Goal: Information Seeking & Learning: Find specific page/section

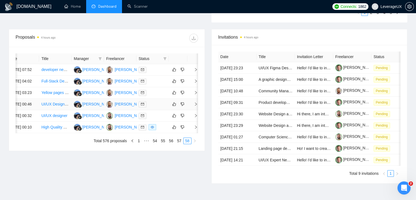
scroll to position [225, 0]
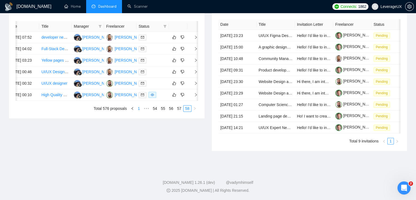
click at [139, 111] on link "1" at bounding box center [139, 108] width 6 height 6
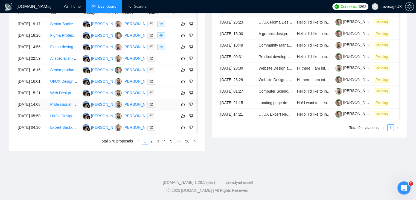
scroll to position [280, 0]
click at [152, 144] on link "2" at bounding box center [152, 141] width 6 height 6
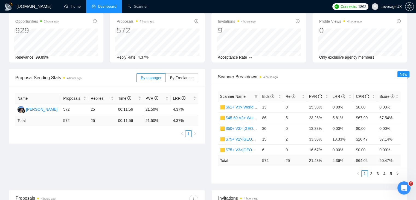
scroll to position [0, 0]
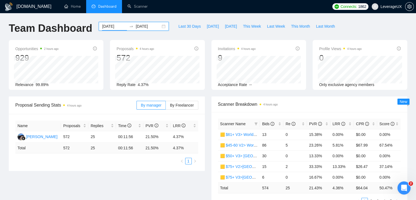
click at [112, 25] on input "[DATE]" at bounding box center [114, 26] width 25 height 6
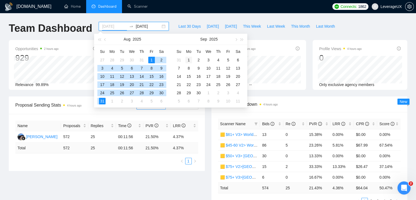
type input "[DATE]"
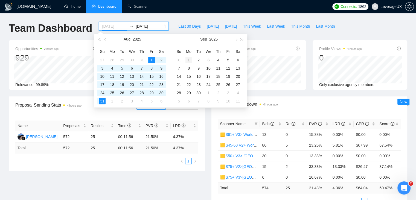
click at [187, 60] on div "1" at bounding box center [188, 60] width 7 height 7
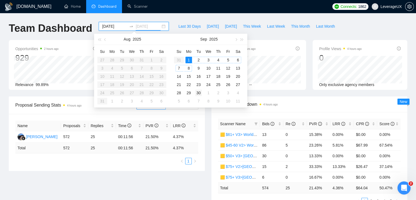
type input "[DATE]"
click at [200, 93] on div "30" at bounding box center [198, 92] width 7 height 7
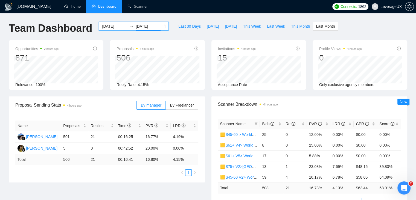
click at [160, 26] on div "[DATE] [DATE]" at bounding box center [134, 26] width 70 height 9
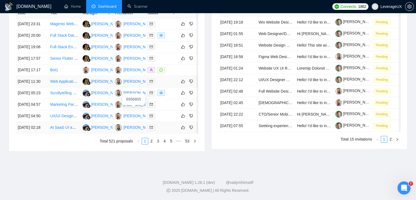
scroll to position [273, 0]
click at [153, 144] on link "2" at bounding box center [152, 141] width 6 height 6
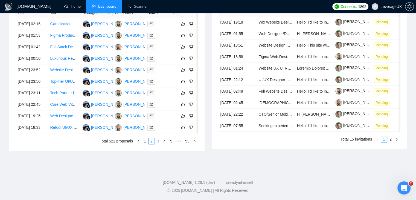
click at [159, 144] on link "3" at bounding box center [158, 141] width 6 height 6
click at [165, 144] on link "4" at bounding box center [165, 141] width 6 height 6
click at [140, 144] on link "1" at bounding box center [138, 141] width 6 height 6
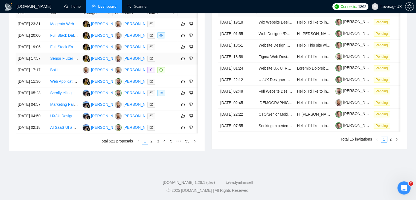
scroll to position [289, 0]
click at [151, 141] on link "2" at bounding box center [152, 141] width 6 height 6
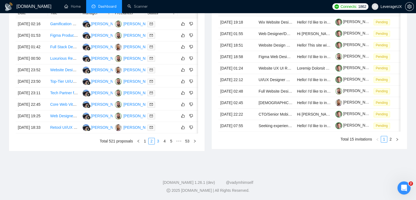
click at [158, 140] on link "3" at bounding box center [158, 141] width 6 height 6
click at [165, 141] on link "4" at bounding box center [165, 141] width 6 height 6
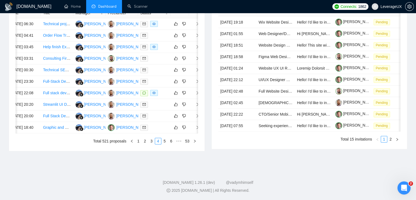
scroll to position [0, 9]
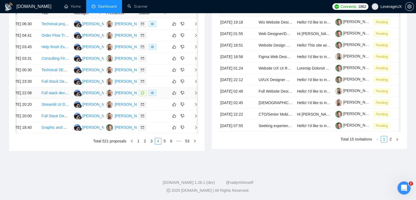
click at [196, 91] on icon "right" at bounding box center [196, 93] width 4 height 4
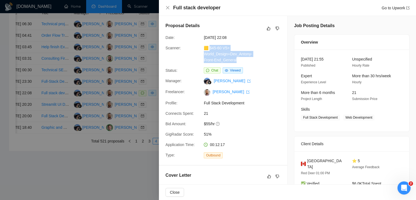
drag, startPoint x: 240, startPoint y: 61, endPoint x: 210, endPoint y: 46, distance: 33.3
click at [210, 46] on div "🟨 $45-60 V5> World_Design+Dev_Antony-Front-End_General" at bounding box center [231, 54] width 58 height 18
copy link "45-60 V5> World_Design+Dev_Antony-Front-End_General"
click at [392, 6] on link "Go to Upwork" at bounding box center [396, 8] width 28 height 4
click at [168, 6] on icon "close" at bounding box center [167, 7] width 4 height 4
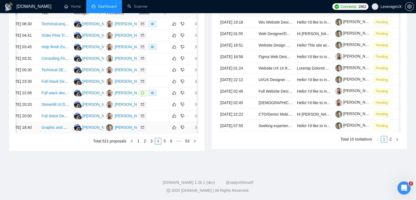
scroll to position [289, 0]
click at [153, 140] on link "3" at bounding box center [152, 141] width 6 height 6
click at [154, 142] on link "2" at bounding box center [152, 141] width 6 height 6
click at [160, 140] on link "3" at bounding box center [158, 141] width 6 height 6
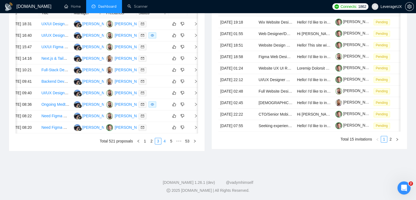
click at [164, 144] on link "4" at bounding box center [165, 141] width 6 height 6
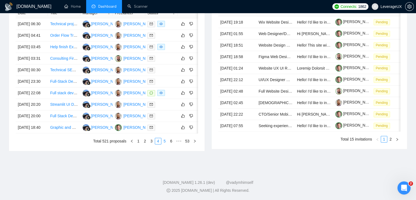
click at [166, 144] on link "5" at bounding box center [165, 141] width 6 height 6
click at [164, 144] on link "6" at bounding box center [165, 141] width 6 height 6
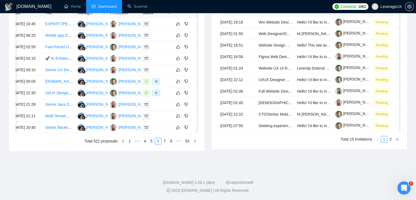
scroll to position [0, 9]
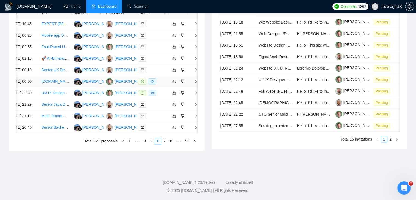
click at [196, 83] on icon "right" at bounding box center [196, 81] width 4 height 4
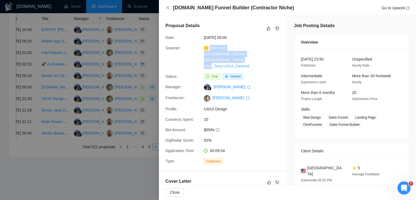
drag, startPoint x: 252, startPoint y: 61, endPoint x: 210, endPoint y: 48, distance: 43.9
click at [210, 48] on div "🟨 $50+ V4> [GEOGRAPHIC_DATA]+[GEOGRAPHIC_DATA] Only_Tony-UX/UI_General" at bounding box center [231, 57] width 58 height 24
copy link "50+ V4> [GEOGRAPHIC_DATA]+[GEOGRAPHIC_DATA] Only_Tony-UX/UI_General"
click at [387, 8] on link "Go to Upwork" at bounding box center [396, 8] width 28 height 4
click at [168, 6] on icon "close" at bounding box center [167, 7] width 4 height 4
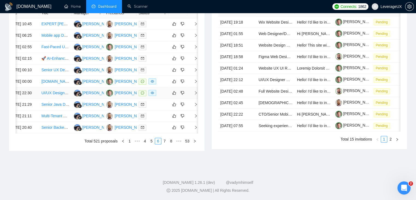
click at [195, 99] on td at bounding box center [192, 92] width 11 height 11
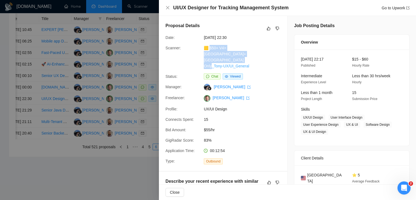
drag, startPoint x: 253, startPoint y: 61, endPoint x: 209, endPoint y: 50, distance: 45.5
click at [209, 50] on div "🟨 $50+ V4> [GEOGRAPHIC_DATA]+[GEOGRAPHIC_DATA] Only_Tony-UX/UI_General" at bounding box center [231, 57] width 58 height 24
copy link "50+ V4> [GEOGRAPHIC_DATA]+[GEOGRAPHIC_DATA] Only_Tony-UX/UI_General"
click at [393, 11] on div "UI/UX Designer for Tracking Management System Go to Upwork" at bounding box center [291, 7] width 236 height 7
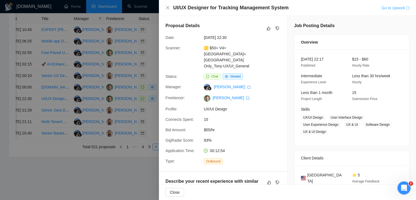
click at [395, 7] on link "Go to Upwork" at bounding box center [396, 8] width 28 height 4
click at [167, 7] on icon "close" at bounding box center [167, 7] width 4 height 4
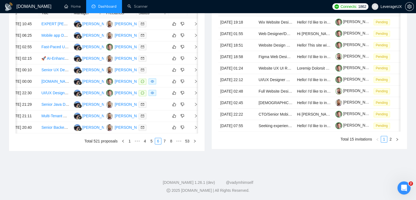
scroll to position [289, 0]
click at [166, 141] on link "7" at bounding box center [165, 141] width 6 height 6
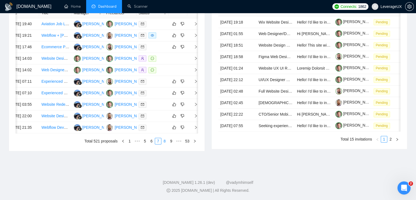
click at [163, 141] on link "8" at bounding box center [165, 141] width 6 height 6
click at [167, 138] on li "10" at bounding box center [170, 141] width 8 height 7
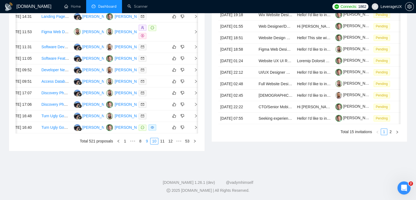
click at [148, 144] on link "9" at bounding box center [147, 141] width 6 height 6
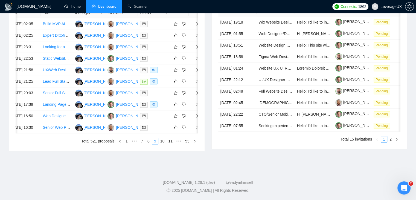
scroll to position [0, 9]
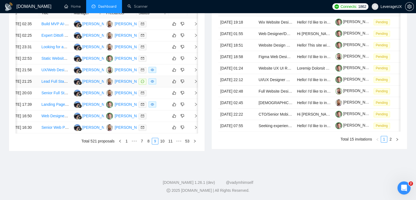
click at [195, 83] on icon "right" at bounding box center [196, 81] width 4 height 4
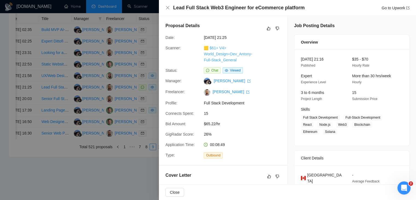
drag, startPoint x: 238, startPoint y: 60, endPoint x: 209, endPoint y: 48, distance: 31.1
click at [209, 48] on div "🟨 $61+ V4> World_Design+Dev_Antony-Full-Stack_General" at bounding box center [231, 54] width 58 height 18
copy link "61+ V4> World_Design+Dev_Antony-Full-Stack_General"
click at [384, 9] on link "Go to Upwork" at bounding box center [396, 8] width 28 height 4
click at [167, 6] on icon "close" at bounding box center [167, 7] width 4 height 4
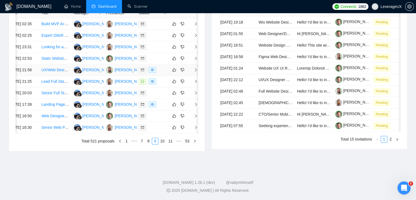
scroll to position [289, 0]
click at [163, 142] on link "10" at bounding box center [163, 141] width 8 height 6
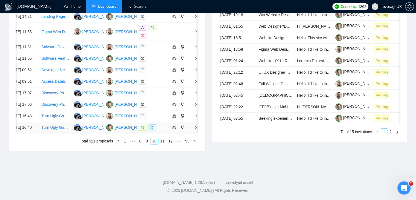
click at [195, 126] on icon "right" at bounding box center [196, 127] width 2 height 3
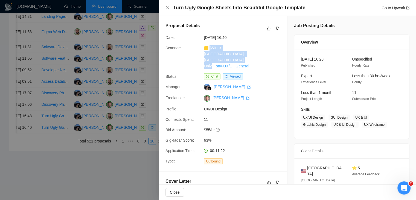
drag, startPoint x: 255, startPoint y: 60, endPoint x: 210, endPoint y: 50, distance: 46.7
click at [210, 50] on div "🟨 $50+ > [GEOGRAPHIC_DATA]+[GEOGRAPHIC_DATA] Only_Tony-UX/UI_General" at bounding box center [231, 57] width 58 height 24
copy link "50+ > [GEOGRAPHIC_DATA]+[GEOGRAPHIC_DATA] Only_Tony-UX/UI_General"
click at [403, 7] on link "Go to Upwork" at bounding box center [396, 8] width 28 height 4
click at [168, 7] on icon "close" at bounding box center [167, 7] width 4 height 4
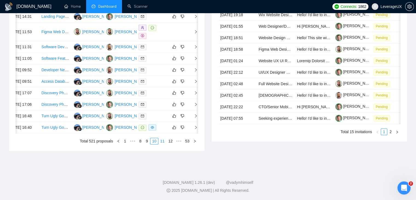
click at [161, 143] on link "11" at bounding box center [163, 141] width 8 height 6
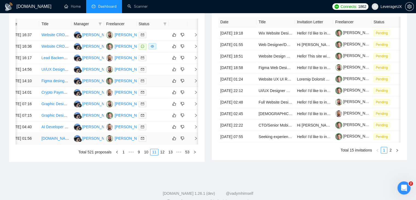
scroll to position [207, 0]
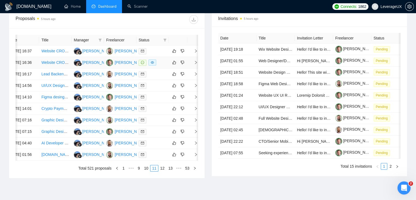
click at [194, 64] on icon "right" at bounding box center [196, 62] width 4 height 4
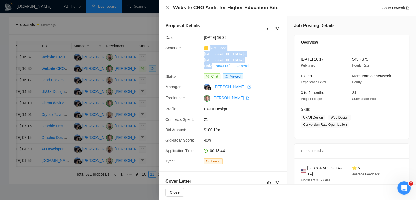
drag, startPoint x: 255, startPoint y: 59, endPoint x: 210, endPoint y: 48, distance: 46.1
click at [210, 48] on div "🟨 $75+ V2>[GEOGRAPHIC_DATA]+[GEOGRAPHIC_DATA] Only_Tony-UX/UI_General" at bounding box center [231, 57] width 58 height 24
copy link "75+ V2>[GEOGRAPHIC_DATA]+[GEOGRAPHIC_DATA] Only_Tony-UX/UI_General"
click at [392, 7] on link "Go to Upwork" at bounding box center [396, 8] width 28 height 4
click at [167, 7] on icon "close" at bounding box center [167, 7] width 4 height 4
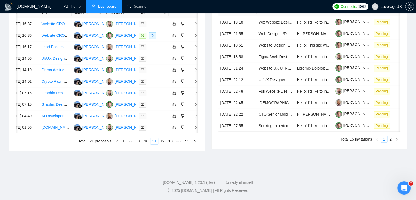
scroll to position [0, 0]
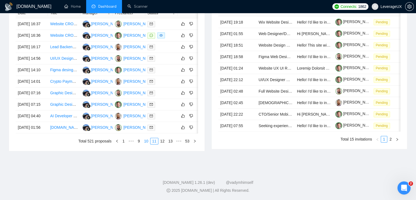
click at [145, 144] on link "10" at bounding box center [146, 141] width 8 height 6
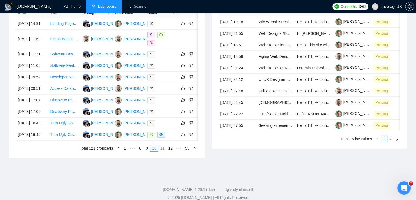
click at [162, 151] on link "11" at bounding box center [163, 148] width 8 height 6
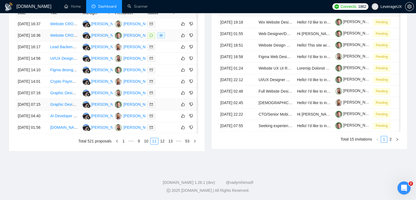
scroll to position [289, 0]
click at [162, 140] on link "12" at bounding box center [163, 141] width 8 height 6
click at [161, 140] on link "13" at bounding box center [163, 141] width 8 height 6
click at [163, 142] on link "14" at bounding box center [163, 141] width 8 height 6
click at [165, 139] on link "15" at bounding box center [163, 141] width 8 height 6
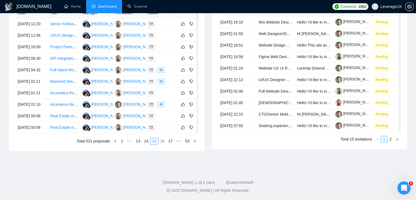
click at [165, 141] on link "16" at bounding box center [163, 141] width 8 height 6
click at [147, 144] on link "15" at bounding box center [146, 141] width 8 height 6
click at [163, 144] on link "16" at bounding box center [163, 141] width 8 height 6
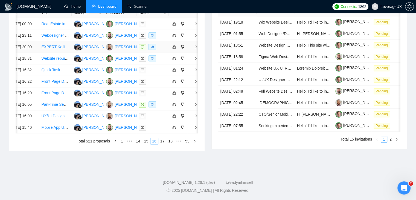
click at [195, 49] on icon "right" at bounding box center [196, 47] width 4 height 4
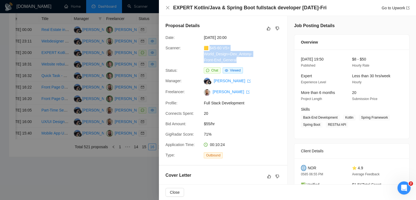
drag, startPoint x: 240, startPoint y: 60, endPoint x: 209, endPoint y: 47, distance: 33.6
click at [209, 47] on div "🟨 $45-60 V5> World_Design+Dev_Antony-Front-End_General" at bounding box center [231, 54] width 58 height 18
copy link "45-60 V5> World_Design+Dev_Antony-Front-End_General"
click at [391, 9] on link "Go to Upwork" at bounding box center [396, 8] width 28 height 4
click at [165, 7] on icon "close" at bounding box center [167, 7] width 4 height 4
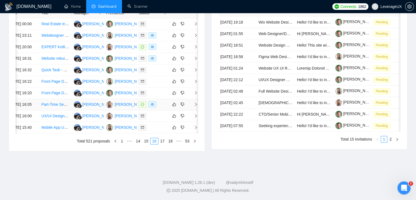
click at [195, 106] on icon "right" at bounding box center [196, 104] width 4 height 4
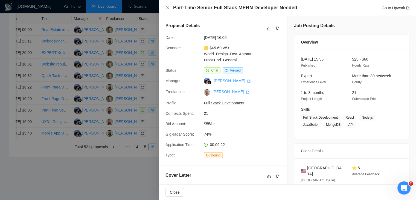
click at [263, 66] on div "Proposal Details Date: [DATE] 16:05 Scanner: 🟨 $45-60 V5> World_Design+Dev_Anto…" at bounding box center [223, 90] width 128 height 149
drag, startPoint x: 240, startPoint y: 60, endPoint x: 210, endPoint y: 50, distance: 31.5
click at [210, 50] on div "🟨 $45-60 V5> World_Design+Dev_Antony-Front-End_General" at bounding box center [231, 54] width 58 height 18
copy link "45-60 V5> World_Design+Dev_Antony-Front-End_General"
click at [396, 8] on link "Go to Upwork" at bounding box center [396, 8] width 28 height 4
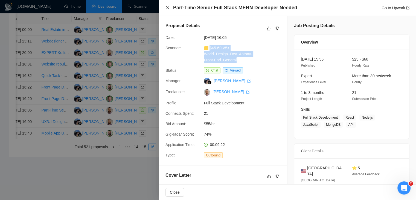
click at [167, 7] on icon "close" at bounding box center [167, 7] width 3 height 3
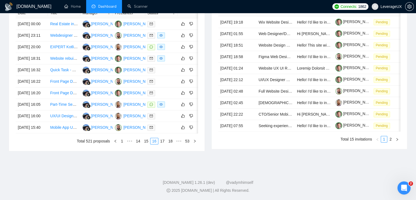
scroll to position [0, 5]
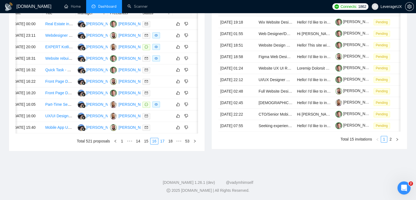
click at [162, 144] on link "17" at bounding box center [163, 141] width 8 height 6
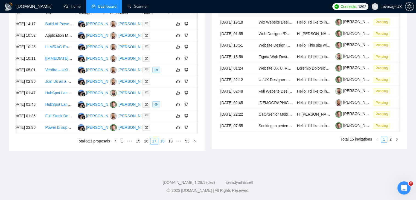
click at [164, 144] on link "18" at bounding box center [163, 141] width 8 height 6
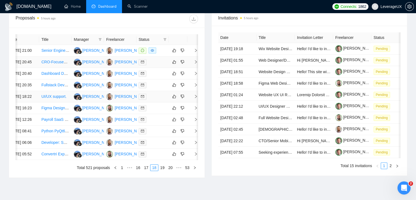
scroll to position [207, 0]
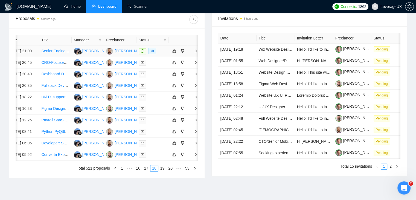
click at [194, 53] on icon "right" at bounding box center [196, 51] width 4 height 4
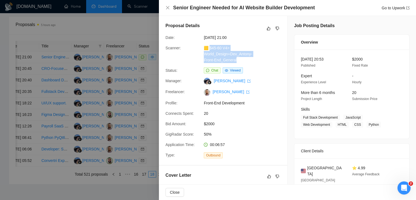
drag, startPoint x: 240, startPoint y: 62, endPoint x: 209, endPoint y: 50, distance: 32.9
click at [209, 50] on div "🟨 $45-60 V4> World_Design+Dev_Antony-Front-End_General" at bounding box center [231, 54] width 58 height 18
copy link "45-60 V4> World_Design+Dev_Antony-Front-End_General"
click at [401, 6] on link "Go to Upwork" at bounding box center [396, 8] width 28 height 4
click at [167, 7] on icon "close" at bounding box center [167, 7] width 4 height 4
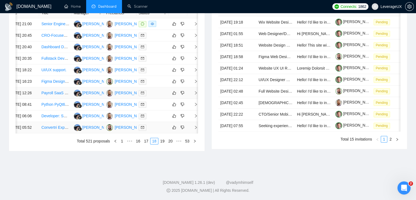
scroll to position [289, 0]
click at [164, 139] on link "19" at bounding box center [163, 141] width 8 height 6
click at [162, 139] on link "20" at bounding box center [163, 141] width 8 height 6
click at [162, 142] on link "21" at bounding box center [163, 141] width 8 height 6
click at [164, 143] on link "22" at bounding box center [163, 141] width 8 height 6
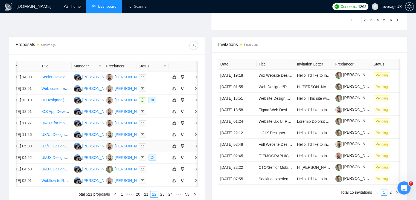
scroll to position [179, 0]
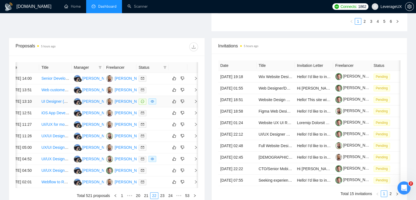
click at [196, 103] on icon "right" at bounding box center [196, 101] width 4 height 4
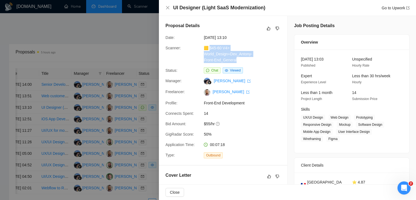
drag, startPoint x: 241, startPoint y: 62, endPoint x: 210, endPoint y: 48, distance: 33.6
click at [210, 48] on div "🟨 $45-60 V4> World_Design+Dev_Antony-Front-End_General" at bounding box center [231, 54] width 58 height 18
click at [236, 62] on div "🟨 $45-60 V4> World_Design+Dev_Antony-Front-End_General" at bounding box center [231, 54] width 58 height 18
drag, startPoint x: 237, startPoint y: 62, endPoint x: 209, endPoint y: 50, distance: 30.9
click at [209, 50] on div "🟨 $45-60 V4> World_Design+Dev_Antony-Front-End_General" at bounding box center [231, 54] width 58 height 18
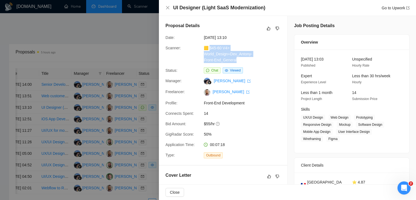
copy link "45-60 V4> World_Design+Dev_Antony-Front-End_General"
click at [392, 8] on link "Go to Upwork" at bounding box center [396, 8] width 28 height 4
click at [167, 7] on icon "close" at bounding box center [167, 7] width 4 height 4
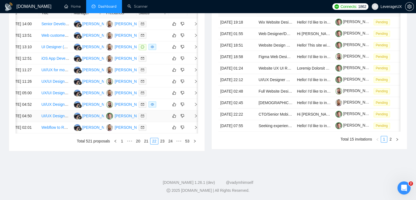
scroll to position [261, 0]
click at [162, 144] on link "23" at bounding box center [163, 141] width 8 height 6
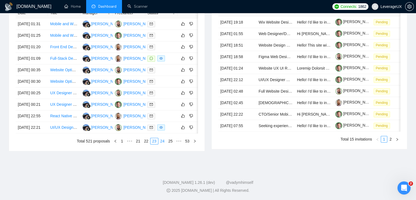
click at [163, 144] on link "24" at bounding box center [163, 141] width 8 height 6
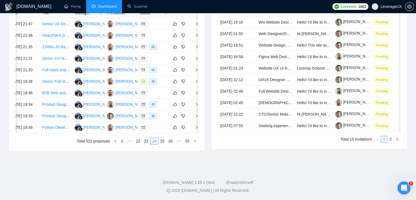
scroll to position [0, 9]
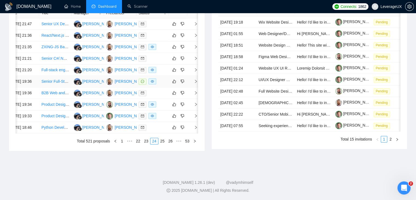
click at [196, 83] on icon "right" at bounding box center [196, 81] width 4 height 4
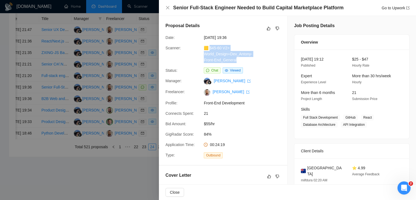
drag, startPoint x: 239, startPoint y: 59, endPoint x: 209, endPoint y: 50, distance: 31.0
click at [209, 50] on div "🟨 $45-60 V2> World_Design+Dev_Antony-Front-End_General" at bounding box center [231, 54] width 58 height 18
click at [389, 7] on link "Go to Upwork" at bounding box center [396, 8] width 28 height 4
click at [169, 9] on icon "close" at bounding box center [167, 7] width 4 height 4
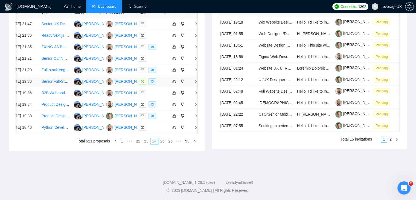
scroll to position [289, 0]
click at [165, 141] on link "25" at bounding box center [163, 141] width 8 height 6
click at [161, 141] on link "26" at bounding box center [163, 141] width 8 height 6
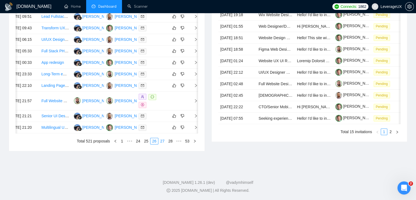
click at [165, 143] on link "27" at bounding box center [163, 141] width 8 height 6
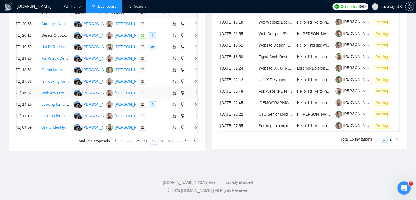
scroll to position [207, 0]
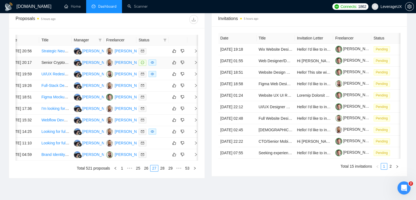
click at [195, 64] on icon "right" at bounding box center [196, 62] width 4 height 4
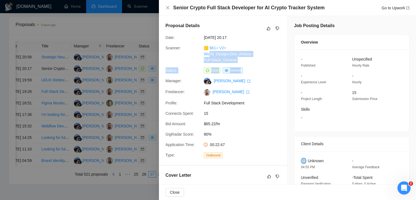
drag, startPoint x: 242, startPoint y: 64, endPoint x: 208, endPoint y: 56, distance: 34.4
click at [208, 56] on div "Proposal Details Date: [DATE] 20:17 Scanner: 🟨 $61+ V2> World_Design+Dev_Antony…" at bounding box center [223, 90] width 128 height 149
click at [236, 63] on div "Proposal Details Date: [DATE] 20:17 Scanner: 🟨 $61+ V2> World_Design+Dev_Antony…" at bounding box center [223, 90] width 128 height 149
drag, startPoint x: 238, startPoint y: 61, endPoint x: 210, endPoint y: 50, distance: 30.7
click at [210, 50] on div "🟨 $61+ V2> World_Design+Dev_Antony-Full-Stack_General" at bounding box center [231, 54] width 58 height 18
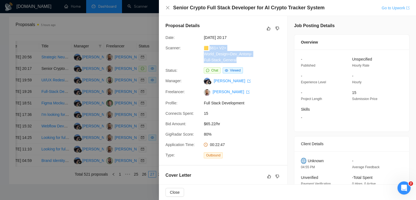
click at [386, 6] on link "Go to Upwork" at bounding box center [396, 8] width 28 height 4
click at [384, 8] on link "Go to Upwork" at bounding box center [396, 8] width 28 height 4
click at [390, 6] on link "Go to Upwork" at bounding box center [396, 8] width 28 height 4
click at [168, 10] on icon "close" at bounding box center [167, 7] width 4 height 4
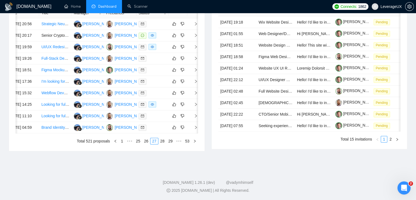
scroll to position [289, 0]
drag, startPoint x: 165, startPoint y: 141, endPoint x: 144, endPoint y: 110, distance: 37.2
click at [165, 141] on link "28" at bounding box center [163, 141] width 8 height 6
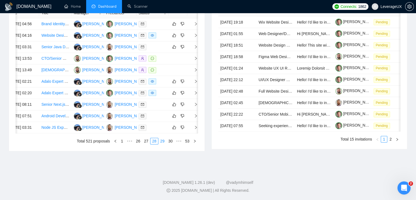
click at [161, 139] on link "29" at bounding box center [163, 141] width 8 height 6
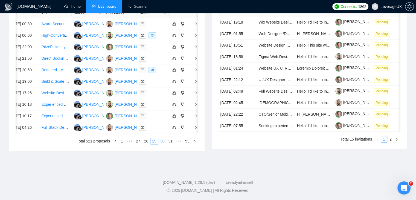
click at [164, 138] on link "30" at bounding box center [163, 141] width 8 height 6
click at [161, 141] on link "31" at bounding box center [163, 141] width 8 height 6
click at [165, 140] on link "32" at bounding box center [163, 141] width 8 height 6
click at [165, 139] on link "33" at bounding box center [163, 141] width 8 height 6
click at [165, 141] on link "34" at bounding box center [163, 141] width 8 height 6
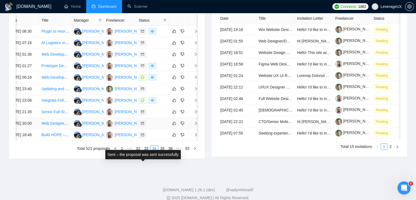
scroll to position [207, 0]
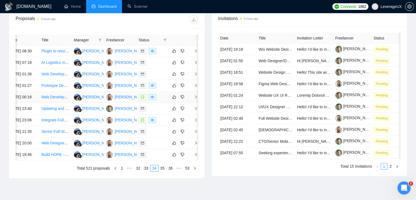
click at [196, 99] on icon "right" at bounding box center [196, 97] width 4 height 4
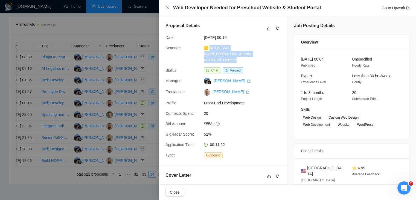
drag, startPoint x: 238, startPoint y: 62, endPoint x: 210, endPoint y: 47, distance: 32.4
click at [210, 47] on div "🟨 $45-60 V4> World_Design+Dev_Antony-Front-End_General" at bounding box center [231, 54] width 58 height 18
click at [384, 9] on link "Go to Upwork" at bounding box center [396, 8] width 28 height 4
click at [166, 8] on icon "close" at bounding box center [167, 7] width 4 height 4
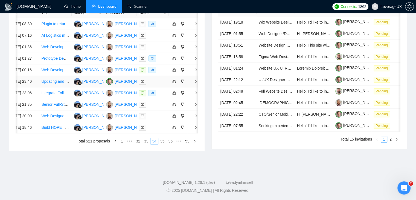
scroll to position [261, 0]
click at [195, 95] on icon "right" at bounding box center [196, 93] width 4 height 4
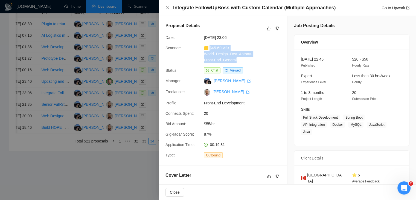
drag, startPoint x: 235, startPoint y: 60, endPoint x: 209, endPoint y: 47, distance: 29.1
click at [209, 47] on div "🟨 $45-60 V2> World_Design+Dev_Antony-Front-End_General" at bounding box center [231, 54] width 58 height 18
click at [386, 11] on div "Integrate FollowUpBoss with Custom Calendar (Multiple Approaches) Go to Upwork" at bounding box center [291, 7] width 236 height 7
click at [386, 9] on link "Go to Upwork" at bounding box center [396, 8] width 28 height 4
click at [167, 8] on icon "close" at bounding box center [167, 7] width 3 height 3
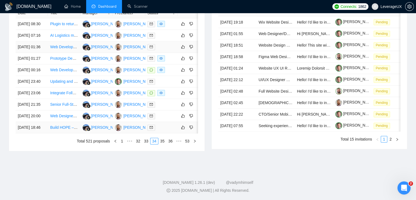
scroll to position [289, 0]
click at [162, 141] on link "35" at bounding box center [163, 141] width 8 height 6
click at [161, 139] on link "36" at bounding box center [163, 141] width 8 height 6
click at [165, 139] on link "37" at bounding box center [163, 141] width 8 height 6
click at [160, 141] on link "38" at bounding box center [163, 141] width 8 height 6
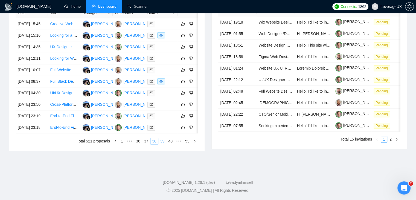
click at [162, 138] on link "39" at bounding box center [163, 141] width 8 height 6
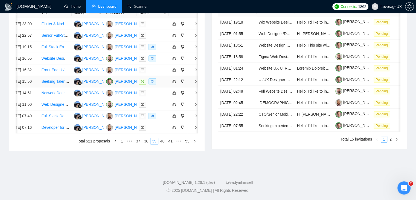
click at [194, 83] on icon "right" at bounding box center [196, 81] width 4 height 4
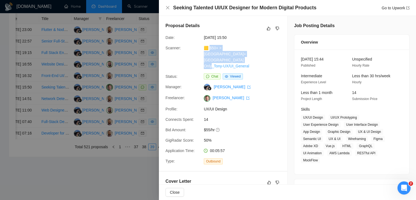
drag, startPoint x: 251, startPoint y: 58, endPoint x: 210, endPoint y: 48, distance: 42.1
click at [210, 48] on div "🟨 $50+ > [GEOGRAPHIC_DATA]+[GEOGRAPHIC_DATA] Only_Tony-UX/UI_General" at bounding box center [231, 57] width 58 height 24
click at [392, 7] on link "Go to Upwork" at bounding box center [396, 8] width 28 height 4
click at [167, 9] on icon "close" at bounding box center [167, 7] width 4 height 4
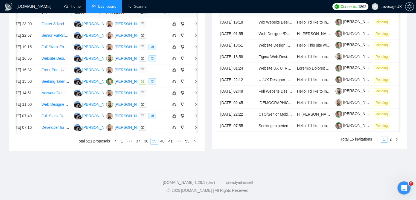
scroll to position [0, 0]
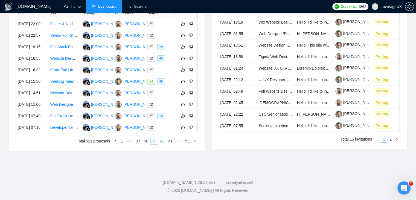
click at [162, 144] on link "40" at bounding box center [163, 141] width 8 height 6
click at [165, 139] on link "41" at bounding box center [163, 141] width 8 height 6
click at [162, 142] on link "42" at bounding box center [163, 141] width 8 height 6
click at [163, 142] on link "43" at bounding box center [163, 141] width 8 height 6
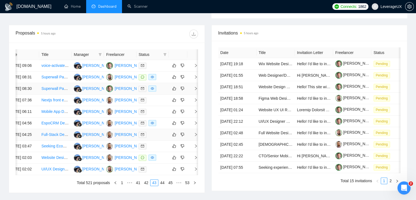
scroll to position [179, 0]
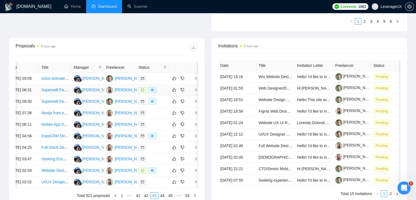
click at [196, 92] on icon "right" at bounding box center [196, 90] width 4 height 4
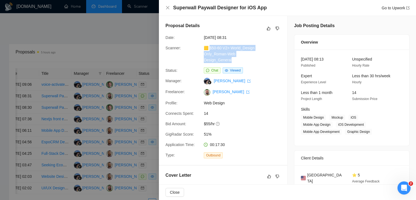
drag, startPoint x: 232, startPoint y: 59, endPoint x: 209, endPoint y: 48, distance: 25.2
click at [209, 48] on div "🟨 $50-60 V2> World_Design Only_Roman-Web Design_General" at bounding box center [231, 54] width 58 height 18
click at [391, 7] on link "Go to Upwork" at bounding box center [396, 8] width 28 height 4
click at [169, 8] on icon "close" at bounding box center [167, 7] width 4 height 4
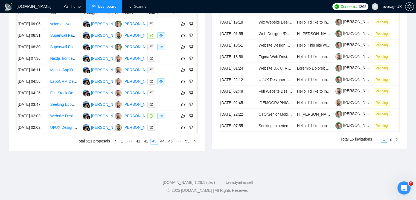
scroll to position [0, 9]
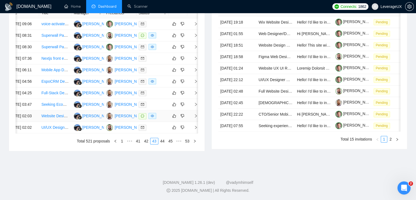
click at [194, 118] on icon "right" at bounding box center [196, 116] width 4 height 4
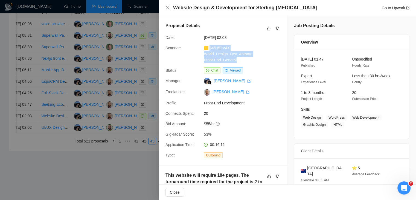
drag, startPoint x: 245, startPoint y: 61, endPoint x: 210, endPoint y: 48, distance: 37.1
click at [210, 48] on div "🟨 $45-60 V4> World_Design+Dev_Antony-Front-End_General" at bounding box center [231, 54] width 58 height 18
click at [391, 8] on link "Go to Upwork" at bounding box center [396, 8] width 28 height 4
click at [169, 9] on icon "close" at bounding box center [167, 7] width 4 height 4
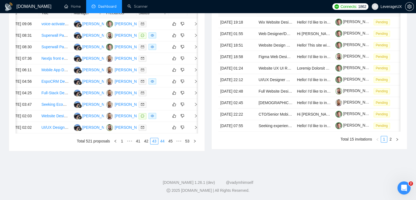
click at [161, 144] on link "44" at bounding box center [163, 141] width 8 height 6
click at [162, 140] on link "45" at bounding box center [163, 141] width 8 height 6
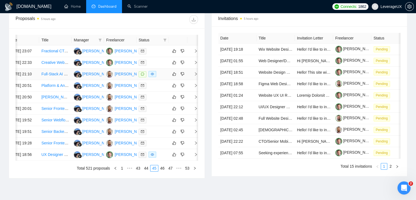
click at [195, 76] on icon "right" at bounding box center [196, 74] width 4 height 4
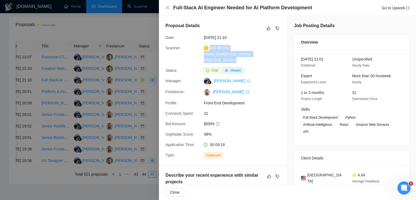
drag, startPoint x: 238, startPoint y: 60, endPoint x: 209, endPoint y: 49, distance: 31.1
click at [209, 49] on div "🟨 $45-60 V2> World_Design+Dev_Antony-Front-End_General" at bounding box center [231, 54] width 58 height 18
click at [396, 8] on link "Go to Upwork" at bounding box center [396, 8] width 28 height 4
click at [165, 7] on div "Full-Stack AI Engineer Needed for AI Platform Development Go to Upwork" at bounding box center [287, 8] width 257 height 16
click at [166, 5] on div "Full-Stack AI Engineer Needed for AI Platform Development Go to Upwork" at bounding box center [287, 7] width 244 height 7
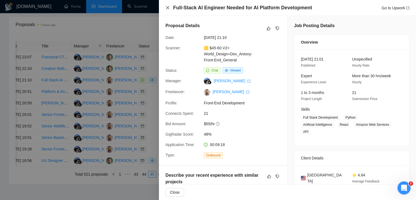
click at [168, 9] on icon "close" at bounding box center [167, 7] width 4 height 4
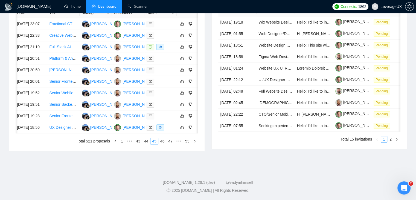
scroll to position [0, 1]
drag, startPoint x: 161, startPoint y: 194, endPoint x: 165, endPoint y: 191, distance: 5.6
click at [161, 144] on link "46" at bounding box center [163, 141] width 8 height 6
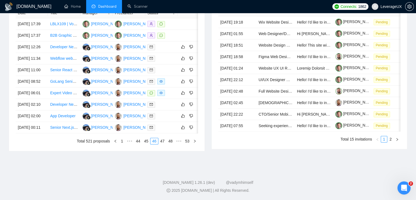
scroll to position [0, 9]
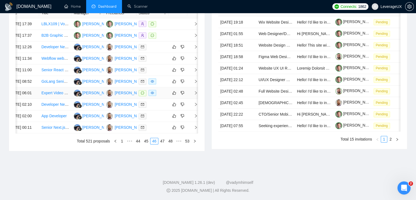
click at [195, 95] on icon "right" at bounding box center [196, 93] width 4 height 4
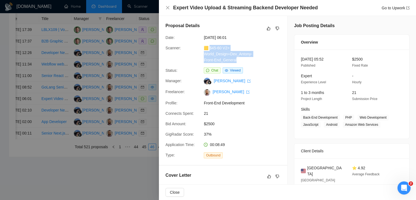
drag, startPoint x: 240, startPoint y: 60, endPoint x: 209, endPoint y: 51, distance: 31.7
click at [209, 51] on div "🟨 $45-60 V2> World_Design+Dev_Antony-Front-End_General" at bounding box center [231, 54] width 58 height 18
click at [404, 8] on link "Go to Upwork" at bounding box center [396, 8] width 28 height 4
click at [382, 8] on link "Go to Upwork" at bounding box center [396, 8] width 28 height 4
click at [167, 9] on icon "close" at bounding box center [167, 7] width 4 height 4
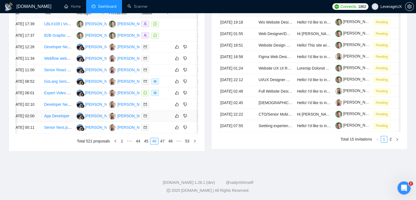
scroll to position [261, 0]
click at [148, 144] on link "45" at bounding box center [146, 141] width 8 height 6
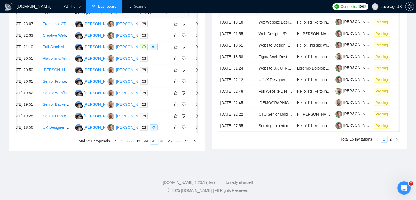
click at [163, 144] on li "46" at bounding box center [162, 141] width 8 height 7
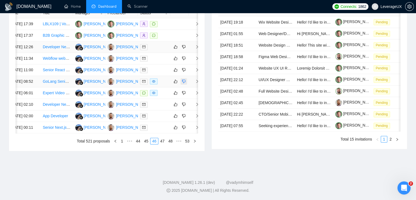
scroll to position [289, 0]
click at [164, 141] on link "47" at bounding box center [163, 141] width 8 height 6
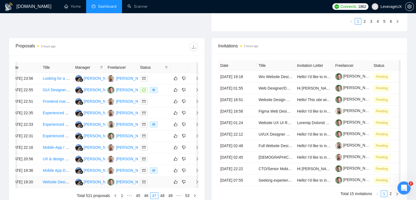
scroll to position [179, 0]
click at [197, 91] on icon "right" at bounding box center [197, 89] width 2 height 3
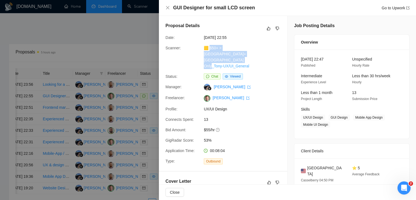
drag, startPoint x: 252, startPoint y: 60, endPoint x: 210, endPoint y: 49, distance: 43.5
click at [210, 49] on div "🟨 $50+ > [GEOGRAPHIC_DATA]+[GEOGRAPHIC_DATA] Only_Tony-UX/UI_General" at bounding box center [231, 57] width 58 height 24
click at [393, 10] on link "Go to Upwork" at bounding box center [396, 8] width 28 height 4
click at [148, 29] on div at bounding box center [208, 100] width 416 height 200
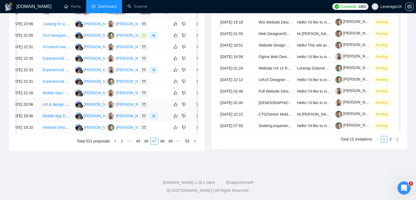
scroll to position [261, 0]
click at [164, 144] on link "48" at bounding box center [163, 141] width 8 height 6
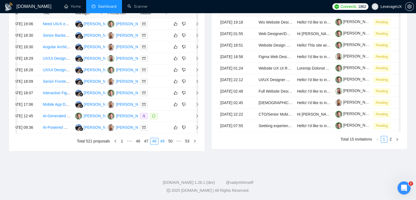
click at [165, 144] on link "49" at bounding box center [163, 141] width 8 height 6
click at [163, 142] on link "50" at bounding box center [163, 141] width 8 height 6
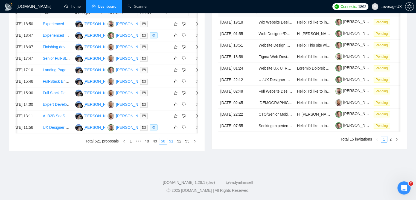
click at [171, 140] on link "51" at bounding box center [171, 141] width 8 height 6
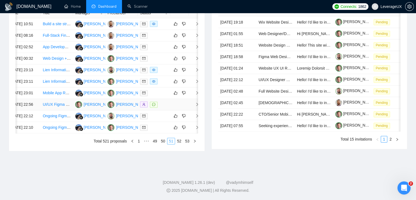
scroll to position [261, 0]
click at [178, 144] on link "52" at bounding box center [179, 141] width 8 height 6
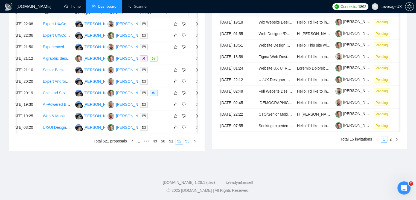
click at [186, 144] on link "53" at bounding box center [188, 141] width 8 height 6
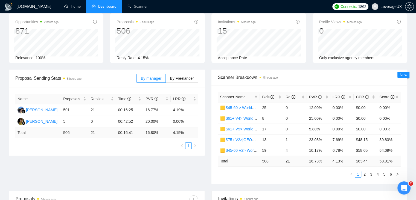
scroll to position [18, 0]
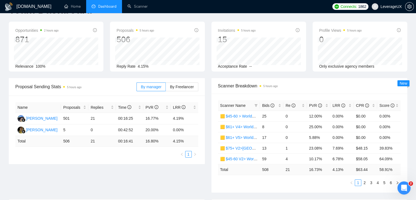
click at [111, 183] on div "Proposal Sending Stats 5 hours ago By manager By Freelancer Name Proposals Repl…" at bounding box center [207, 138] width 405 height 121
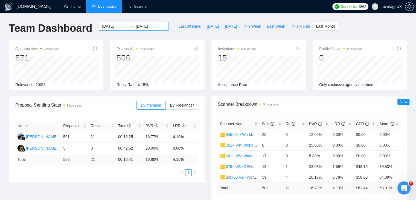
click at [158, 26] on div "[DATE] [DATE]" at bounding box center [134, 26] width 70 height 9
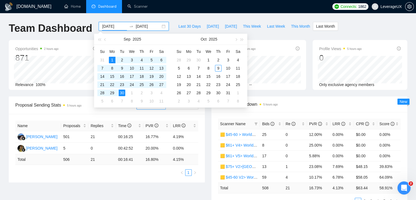
type input "[DATE]"
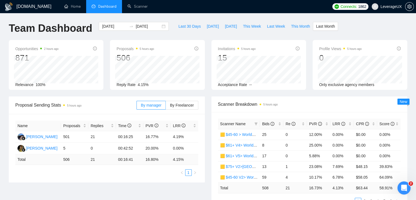
click at [165, 31] on div "[DATE] [DATE]" at bounding box center [133, 31] width 77 height 18
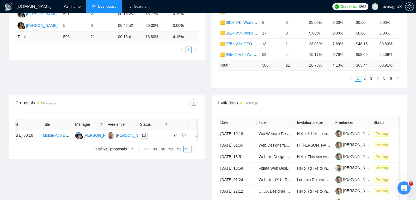
scroll to position [137, 0]
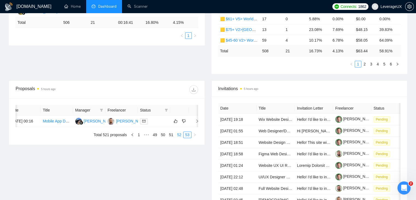
click at [181, 138] on link "52" at bounding box center [179, 135] width 8 height 6
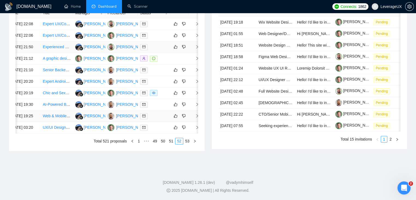
scroll to position [289, 0]
click at [172, 137] on div "Date Title Manager Freelancer Status [DATE] 22:08 Expert UX/Copy Consultant Nee…" at bounding box center [107, 76] width 182 height 136
click at [171, 141] on link "51" at bounding box center [171, 141] width 8 height 6
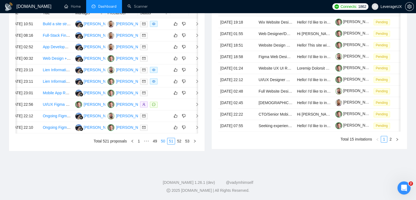
click at [166, 141] on link "50" at bounding box center [163, 141] width 8 height 6
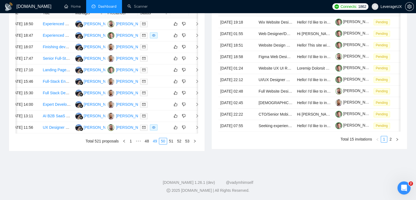
click at [153, 142] on link "49" at bounding box center [155, 141] width 8 height 6
click at [150, 140] on link "48" at bounding box center [146, 141] width 8 height 6
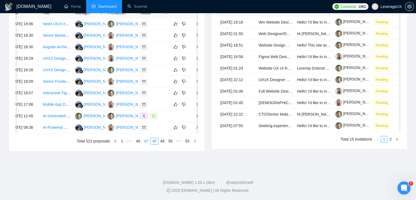
click at [148, 142] on link "47" at bounding box center [146, 141] width 8 height 6
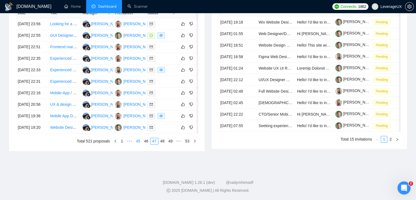
click at [148, 140] on link "46" at bounding box center [146, 141] width 8 height 6
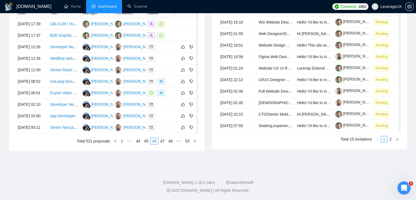
scroll to position [261, 0]
click at [150, 144] on link "45" at bounding box center [146, 141] width 8 height 6
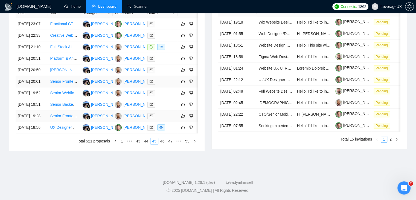
scroll to position [289, 0]
click at [148, 141] on link "44" at bounding box center [146, 141] width 8 height 6
click at [145, 139] on link "43" at bounding box center [146, 141] width 8 height 6
click at [149, 141] on link "42" at bounding box center [146, 141] width 8 height 6
click at [144, 141] on link "41" at bounding box center [146, 141] width 8 height 6
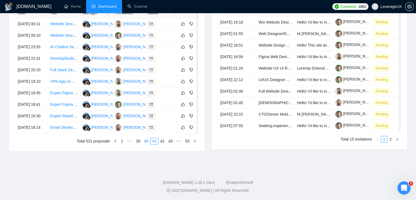
click at [144, 142] on link "40" at bounding box center [146, 141] width 8 height 6
click at [147, 142] on link "39" at bounding box center [146, 141] width 8 height 6
click at [147, 141] on link "38" at bounding box center [146, 141] width 8 height 6
click at [147, 140] on link "37" at bounding box center [146, 141] width 8 height 6
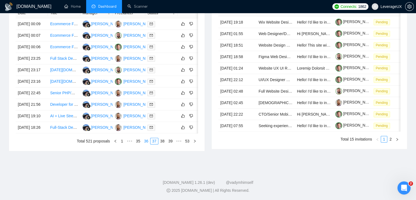
click at [145, 144] on link "36" at bounding box center [146, 141] width 8 height 6
click at [145, 144] on link "35" at bounding box center [146, 141] width 8 height 6
click at [148, 139] on link "34" at bounding box center [146, 141] width 8 height 6
click at [138, 140] on link "32" at bounding box center [138, 141] width 8 height 6
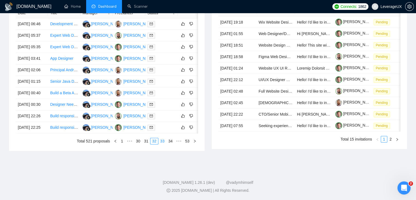
click at [163, 141] on link "33" at bounding box center [163, 141] width 8 height 6
click at [148, 139] on link "32" at bounding box center [146, 141] width 8 height 6
click at [147, 141] on link "31" at bounding box center [146, 141] width 8 height 6
click at [147, 139] on link "30" at bounding box center [146, 141] width 8 height 6
click at [146, 139] on link "29" at bounding box center [146, 141] width 8 height 6
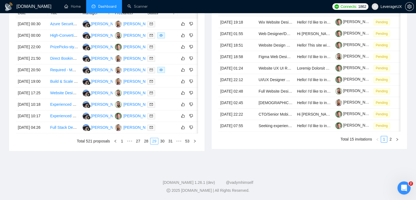
click at [146, 139] on link "28" at bounding box center [146, 141] width 8 height 6
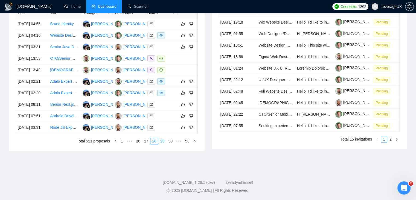
click at [146, 139] on link "27" at bounding box center [146, 141] width 8 height 6
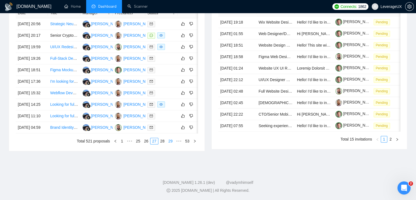
click at [146, 139] on link "26" at bounding box center [146, 141] width 8 height 6
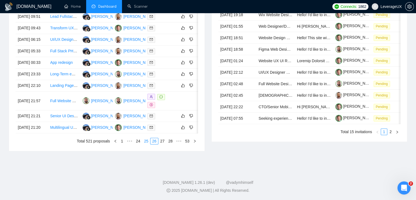
click at [145, 143] on link "25" at bounding box center [146, 141] width 8 height 6
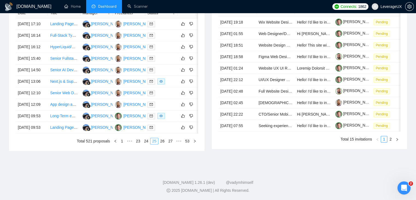
click at [145, 143] on link "24" at bounding box center [146, 141] width 8 height 6
click at [149, 141] on link "23" at bounding box center [146, 141] width 8 height 6
click at [145, 143] on link "22" at bounding box center [146, 141] width 8 height 6
click at [145, 143] on link "21" at bounding box center [146, 141] width 8 height 6
click at [149, 138] on link "20" at bounding box center [146, 141] width 8 height 6
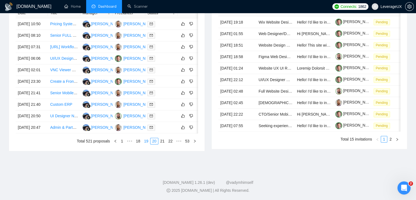
click at [149, 143] on link "19" at bounding box center [146, 141] width 8 height 6
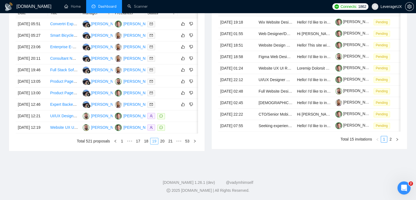
click at [149, 143] on link "18" at bounding box center [146, 141] width 8 height 6
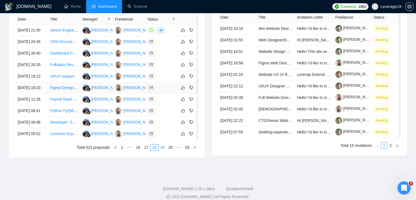
scroll to position [261, 0]
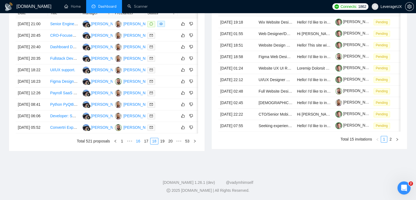
click at [145, 144] on link "17" at bounding box center [146, 141] width 8 height 6
click at [162, 140] on link "18" at bounding box center [163, 141] width 8 height 6
click at [149, 142] on link "17" at bounding box center [146, 141] width 8 height 6
click at [147, 144] on div "Date Title Manager Freelancer Status [DATE] 14:17 Build AI-Powered Forex & Cryp…" at bounding box center [107, 76] width 196 height 150
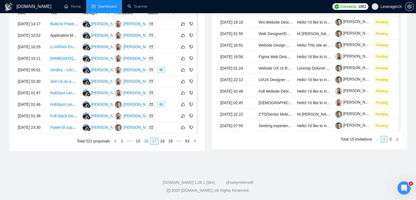
click at [147, 139] on link "16" at bounding box center [146, 141] width 8 height 6
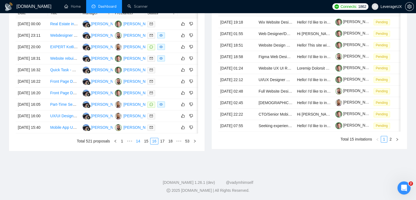
click at [145, 139] on link "15" at bounding box center [146, 141] width 8 height 6
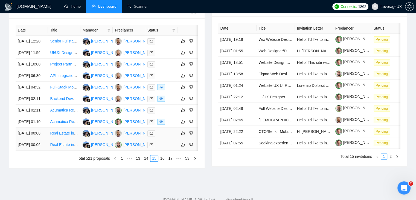
scroll to position [261, 0]
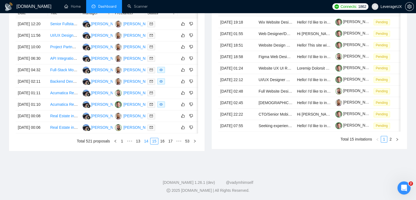
click at [144, 144] on link "14" at bounding box center [146, 141] width 8 height 6
click at [147, 144] on link "13" at bounding box center [146, 141] width 8 height 6
click at [145, 139] on link "12" at bounding box center [146, 141] width 8 height 6
click at [147, 140] on link "11" at bounding box center [146, 141] width 8 height 6
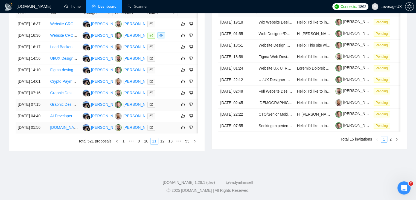
scroll to position [261, 0]
click at [144, 144] on link "10" at bounding box center [146, 141] width 8 height 6
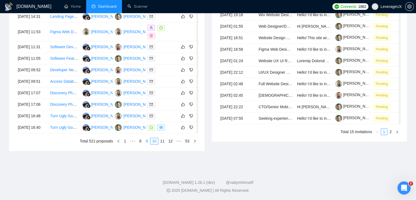
click at [149, 144] on link "9" at bounding box center [147, 141] width 6 height 6
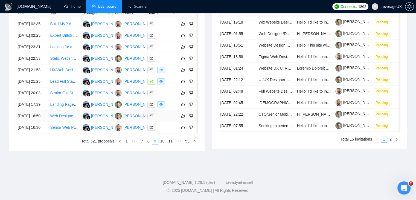
scroll to position [289, 0]
click at [149, 142] on link "8" at bounding box center [148, 141] width 6 height 6
click at [149, 142] on link "7" at bounding box center [150, 141] width 6 height 6
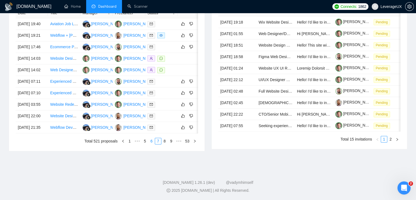
click at [153, 141] on link "6" at bounding box center [152, 141] width 6 height 6
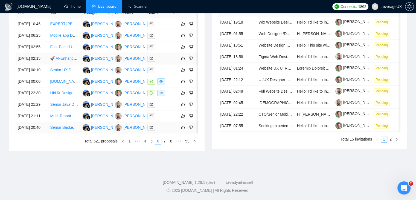
scroll to position [261, 0]
click at [150, 144] on link "5" at bounding box center [152, 141] width 6 height 6
click at [131, 144] on link "1" at bounding box center [130, 141] width 6 height 6
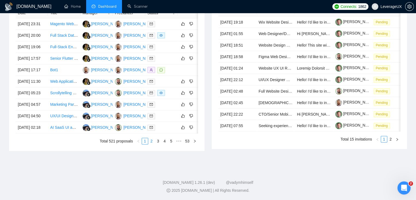
click at [150, 144] on link "2" at bounding box center [152, 141] width 6 height 6
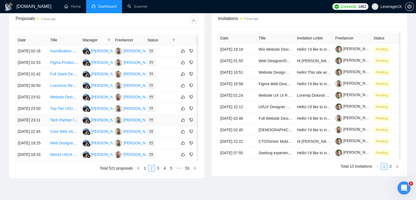
scroll to position [289, 0]
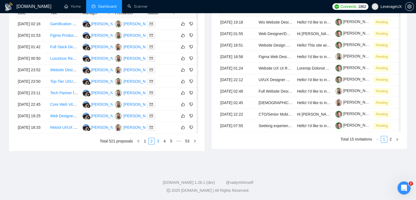
click at [156, 140] on link "3" at bounding box center [158, 141] width 6 height 6
click at [163, 140] on link "4" at bounding box center [165, 141] width 6 height 6
click at [165, 140] on link "5" at bounding box center [165, 141] width 6 height 6
click at [165, 139] on link "6" at bounding box center [165, 141] width 6 height 6
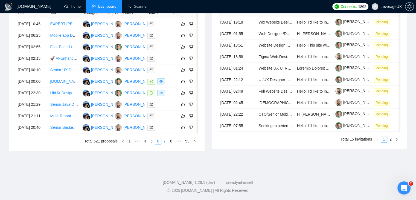
click at [163, 144] on link "7" at bounding box center [165, 141] width 6 height 6
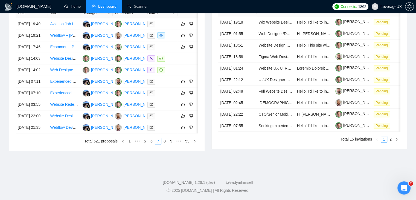
scroll to position [289, 0]
click at [165, 141] on link "8" at bounding box center [165, 141] width 6 height 6
click at [165, 139] on link "9" at bounding box center [163, 141] width 6 height 6
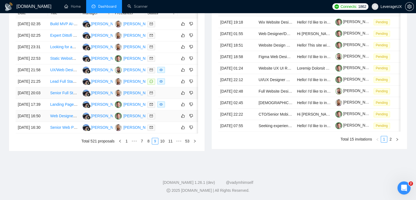
scroll to position [261, 0]
click at [164, 144] on link "10" at bounding box center [163, 141] width 8 height 6
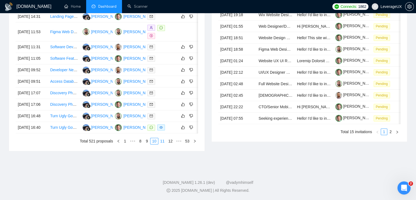
click at [163, 144] on link "11" at bounding box center [163, 141] width 8 height 6
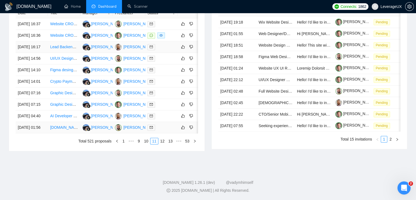
scroll to position [289, 0]
click at [164, 139] on link "12" at bounding box center [163, 141] width 8 height 6
click at [160, 142] on link "13" at bounding box center [163, 141] width 8 height 6
click at [163, 141] on link "14" at bounding box center [163, 141] width 8 height 6
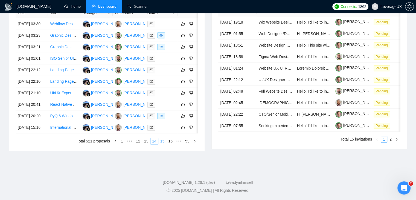
click at [165, 144] on link "15" at bounding box center [163, 141] width 8 height 6
click at [163, 140] on link "16" at bounding box center [163, 141] width 8 height 6
click at [162, 144] on link "17" at bounding box center [163, 141] width 8 height 6
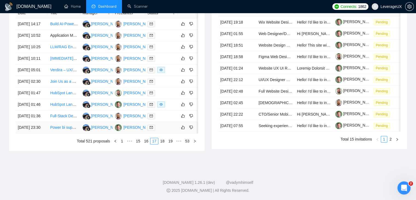
scroll to position [289, 0]
click at [166, 140] on link "18" at bounding box center [163, 141] width 8 height 6
click at [165, 143] on link "19" at bounding box center [163, 141] width 8 height 6
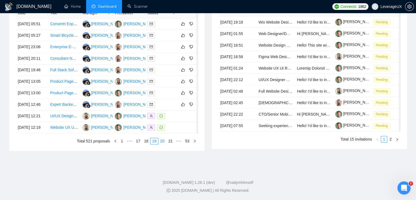
click at [166, 141] on link "20" at bounding box center [163, 141] width 8 height 6
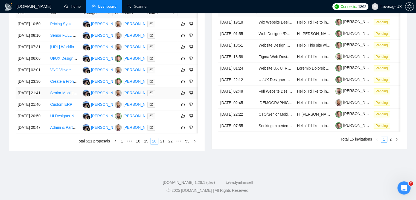
click at [162, 141] on link "21" at bounding box center [163, 141] width 8 height 6
click at [165, 142] on link "22" at bounding box center [163, 141] width 8 height 6
click at [161, 141] on link "23" at bounding box center [163, 141] width 8 height 6
click at [149, 144] on link "22" at bounding box center [146, 141] width 8 height 6
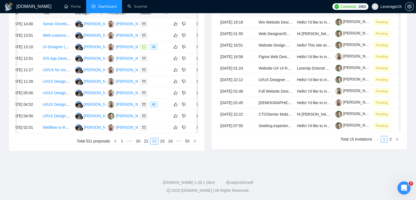
scroll to position [0, 9]
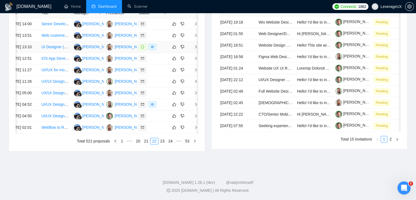
click at [193, 49] on span "right" at bounding box center [194, 47] width 8 height 4
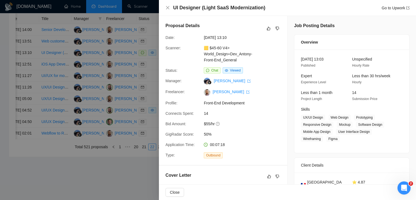
click at [170, 8] on div "UI Designer (Light SaaS Modernization) Go to Upwork" at bounding box center [287, 7] width 244 height 7
click at [167, 10] on icon "close" at bounding box center [167, 7] width 4 height 4
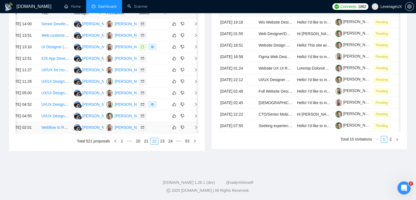
scroll to position [289, 0]
click at [164, 140] on link "23" at bounding box center [163, 141] width 8 height 6
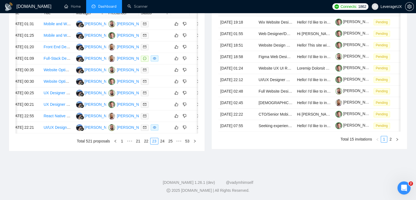
scroll to position [0, 9]
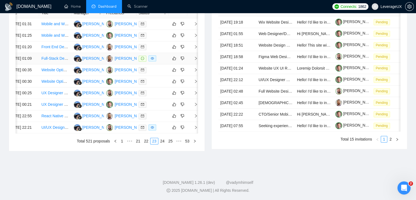
click at [195, 64] on td at bounding box center [192, 58] width 11 height 11
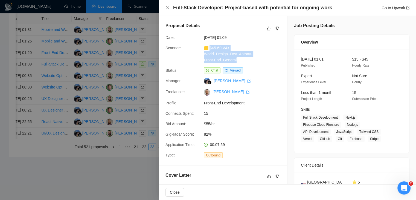
drag, startPoint x: 240, startPoint y: 61, endPoint x: 210, endPoint y: 48, distance: 32.2
click at [210, 48] on div "🟨 $45-60 V4> World_Design+Dev_Antony-Front-End_General" at bounding box center [231, 54] width 58 height 18
click at [402, 6] on link "Go to Upwork" at bounding box center [396, 8] width 28 height 4
click at [168, 8] on icon "close" at bounding box center [167, 7] width 3 height 3
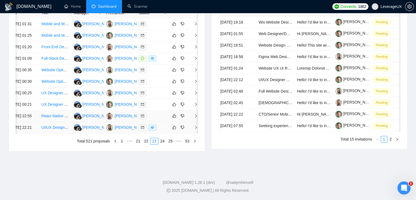
scroll to position [289, 0]
click at [145, 139] on link "22" at bounding box center [146, 141] width 8 height 6
click at [160, 144] on link "23" at bounding box center [163, 141] width 8 height 6
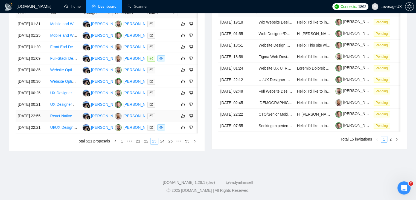
scroll to position [289, 0]
click at [162, 141] on link "24" at bounding box center [163, 141] width 8 height 6
click at [163, 144] on link "25" at bounding box center [163, 141] width 8 height 6
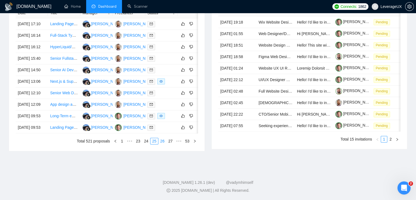
click at [159, 139] on link "26" at bounding box center [163, 141] width 8 height 6
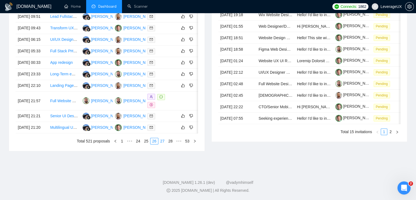
click at [165, 143] on link "27" at bounding box center [163, 141] width 8 height 6
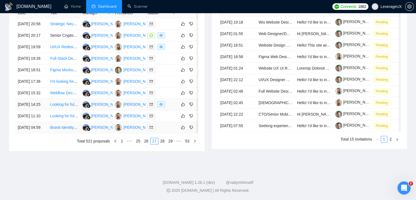
scroll to position [261, 0]
click at [166, 144] on link "28" at bounding box center [163, 141] width 8 height 6
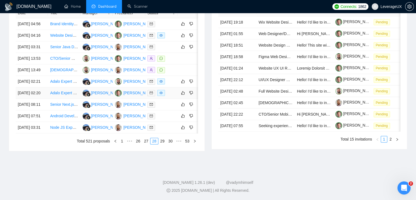
scroll to position [289, 0]
click at [164, 140] on link "29" at bounding box center [163, 141] width 8 height 6
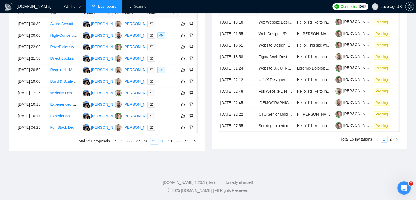
click at [164, 143] on link "30" at bounding box center [163, 141] width 8 height 6
click at [162, 144] on link "31" at bounding box center [163, 141] width 8 height 6
click at [163, 138] on link "32" at bounding box center [163, 141] width 8 height 6
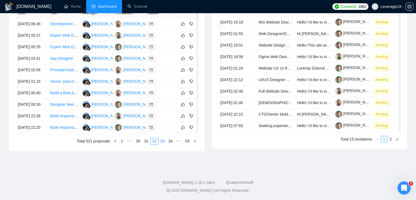
click at [164, 142] on link "33" at bounding box center [163, 141] width 8 height 6
click at [163, 143] on link "34" at bounding box center [163, 141] width 8 height 6
click at [160, 144] on link "35" at bounding box center [163, 141] width 8 height 6
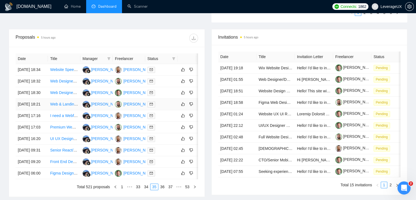
scroll to position [289, 0]
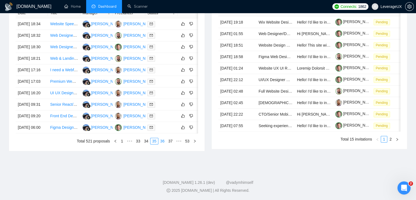
click at [162, 140] on link "36" at bounding box center [163, 141] width 8 height 6
click at [162, 142] on link "37" at bounding box center [163, 141] width 8 height 6
click at [163, 139] on link "38" at bounding box center [163, 141] width 8 height 6
click at [163, 139] on link "39" at bounding box center [163, 141] width 8 height 6
click at [164, 141] on link "40" at bounding box center [163, 141] width 8 height 6
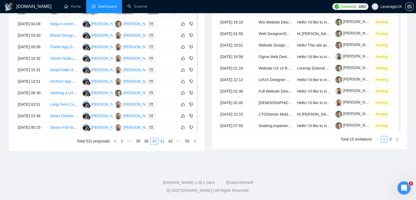
click at [160, 139] on link "41" at bounding box center [163, 141] width 8 height 6
click at [165, 141] on link "42" at bounding box center [163, 141] width 8 height 6
click at [163, 141] on link "43" at bounding box center [163, 141] width 8 height 6
click at [164, 145] on div "Date Title Manager Freelancer Status [DATE] 09:06 voice-activated safety app fo…" at bounding box center [107, 76] width 196 height 150
click at [163, 141] on link "44" at bounding box center [163, 141] width 8 height 6
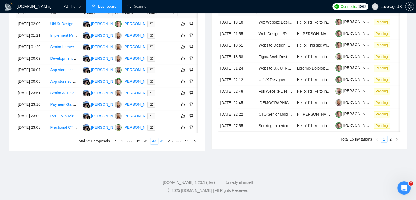
click at [164, 140] on link "45" at bounding box center [163, 141] width 8 height 6
click at [164, 138] on link "46" at bounding box center [163, 141] width 8 height 6
click at [164, 141] on link "47" at bounding box center [163, 141] width 8 height 6
click at [164, 139] on link "48" at bounding box center [163, 141] width 8 height 6
click at [161, 141] on link "49" at bounding box center [163, 141] width 8 height 6
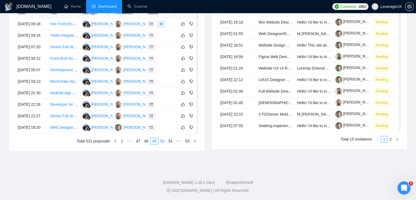
click at [166, 143] on link "50" at bounding box center [163, 141] width 8 height 6
click at [173, 141] on link "51" at bounding box center [171, 141] width 8 height 6
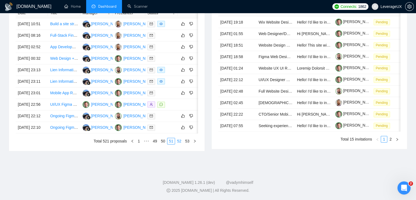
click at [178, 141] on link "52" at bounding box center [179, 141] width 8 height 6
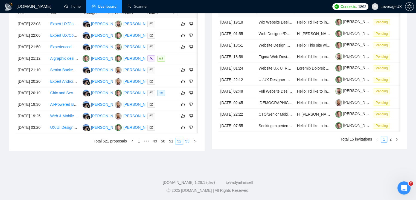
click at [184, 138] on link "53" at bounding box center [188, 141] width 8 height 6
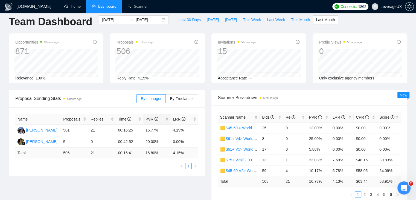
scroll to position [0, 0]
